Goal: Find specific page/section

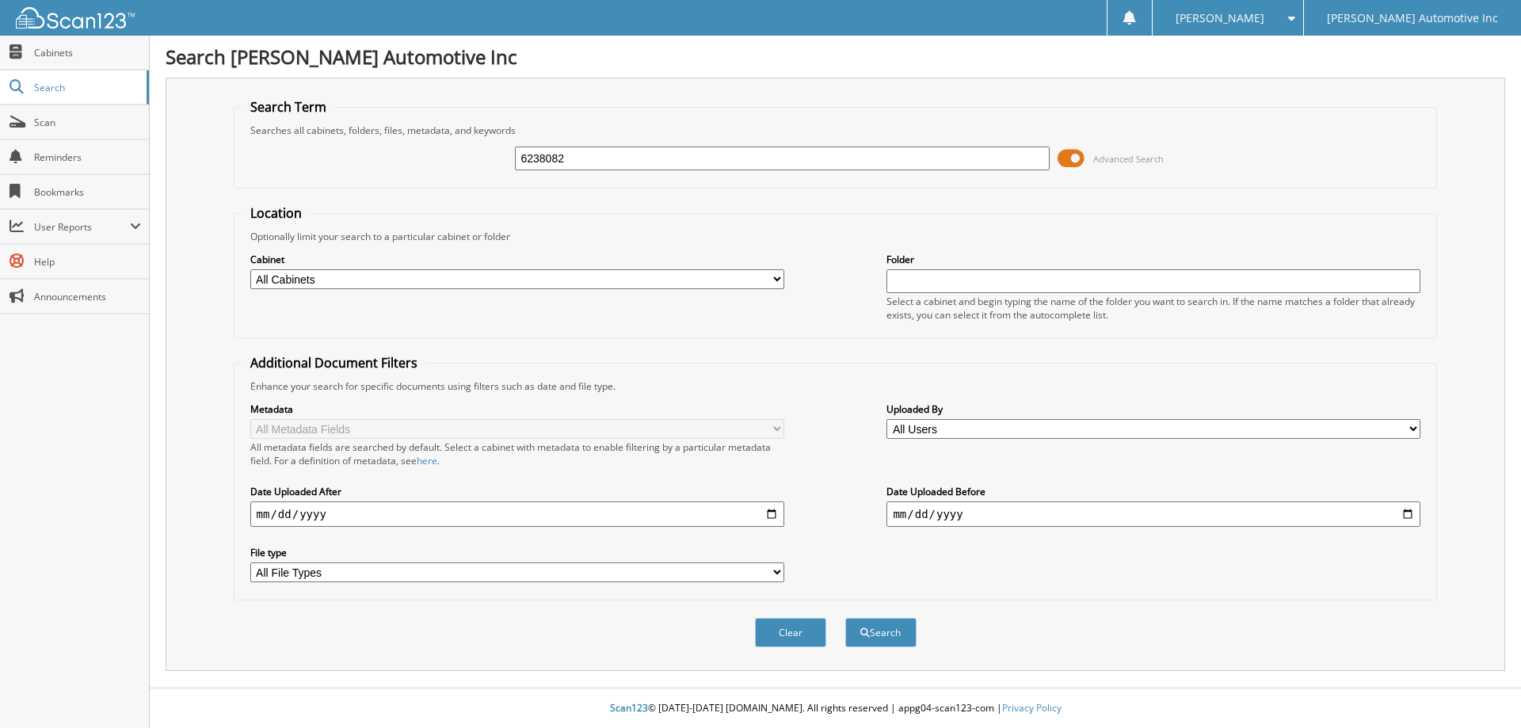
type input "6238082"
click at [845, 618] on button "Search" at bounding box center [880, 632] width 71 height 29
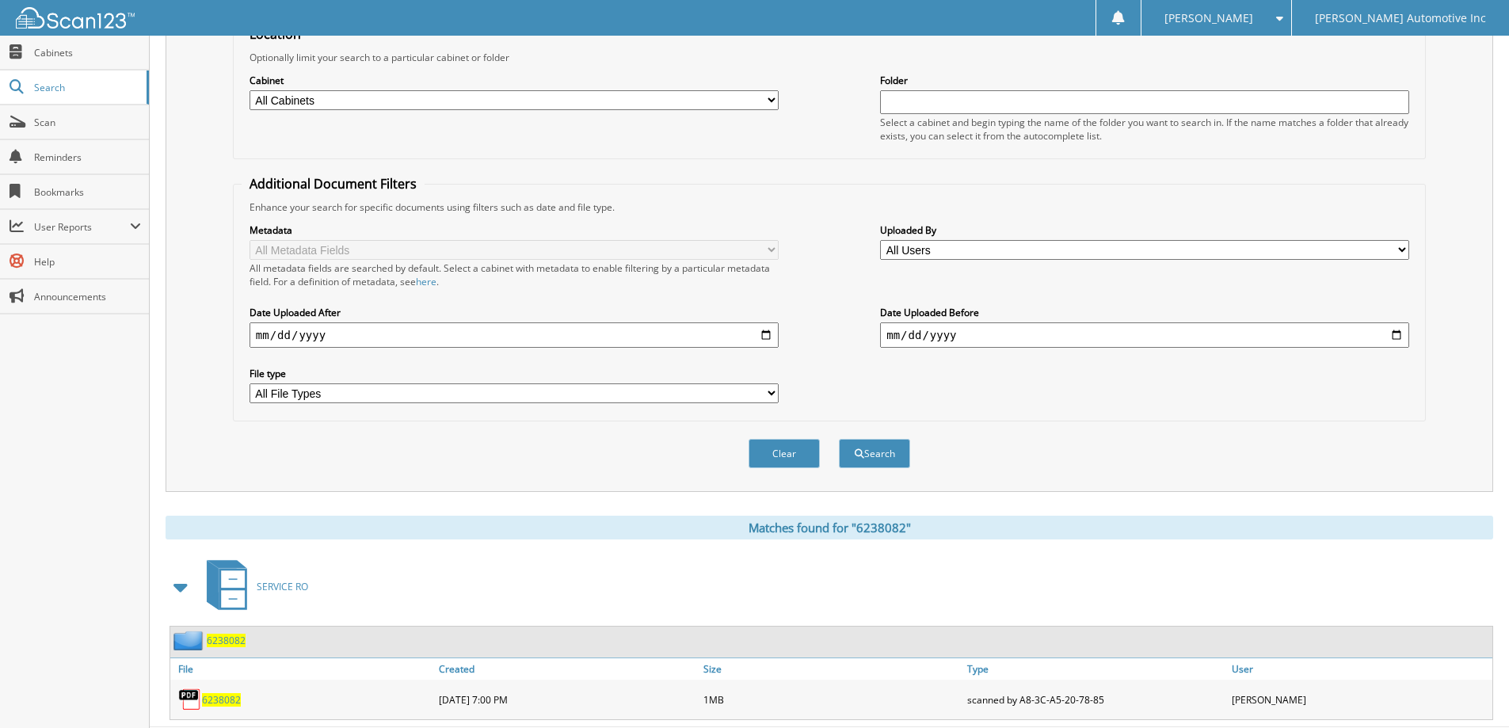
scroll to position [211, 0]
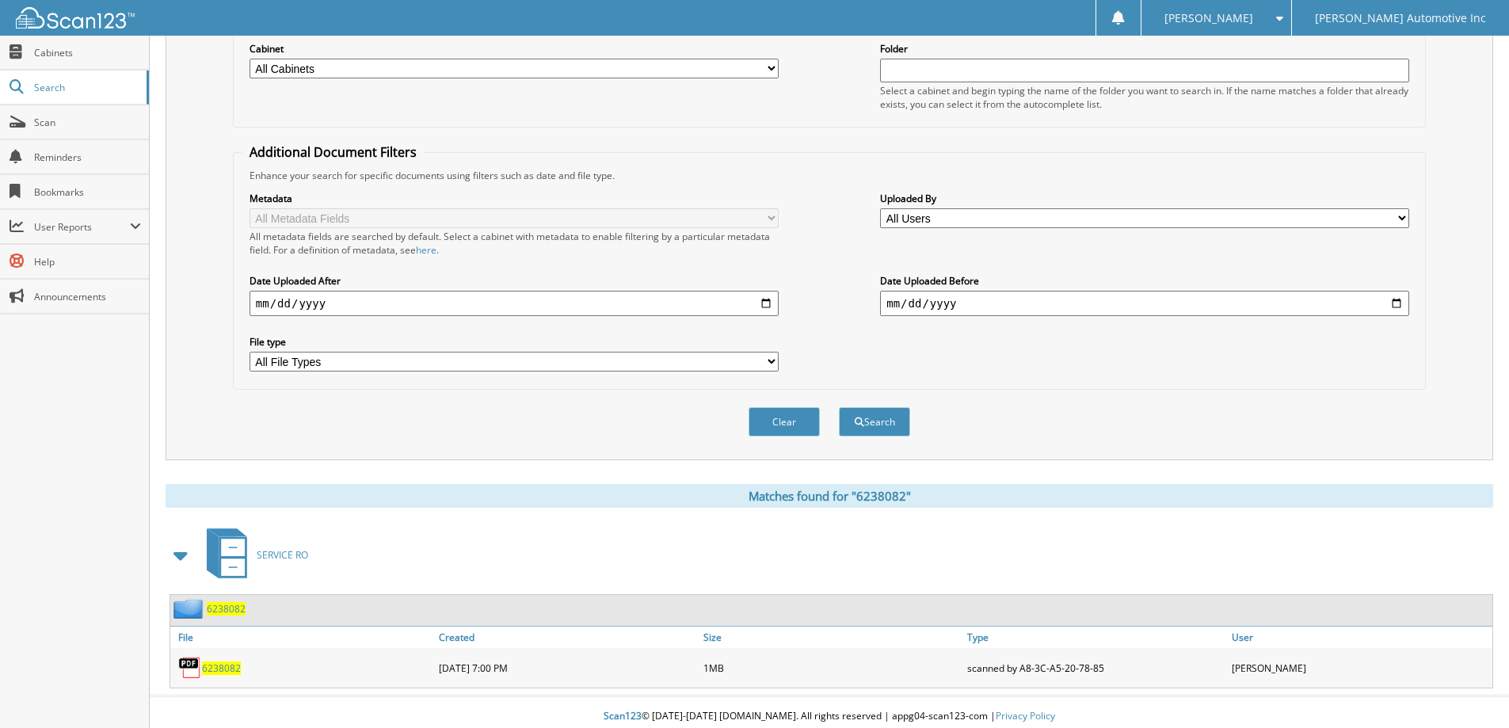
click at [199, 658] on img at bounding box center [190, 668] width 24 height 24
click at [209, 661] on span "6238082" at bounding box center [221, 667] width 39 height 13
